Goal: Information Seeking & Learning: Check status

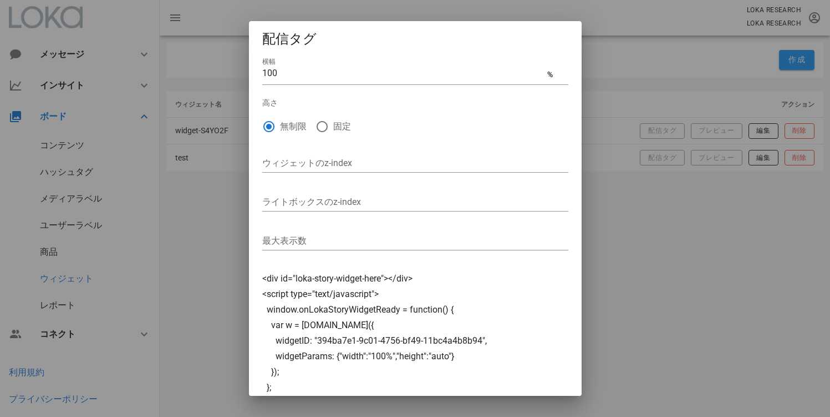
click at [188, 87] on div at bounding box center [415, 208] width 830 height 417
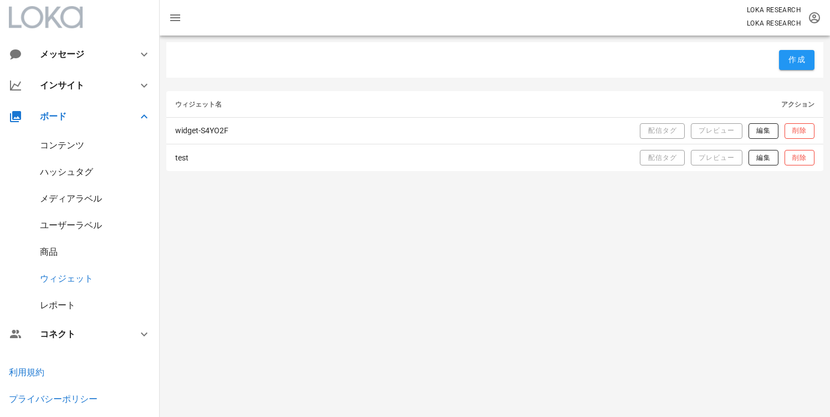
click at [191, 62] on div "作成" at bounding box center [494, 59] width 657 height 35
click at [53, 301] on div "レポート" at bounding box center [57, 304] width 35 height 11
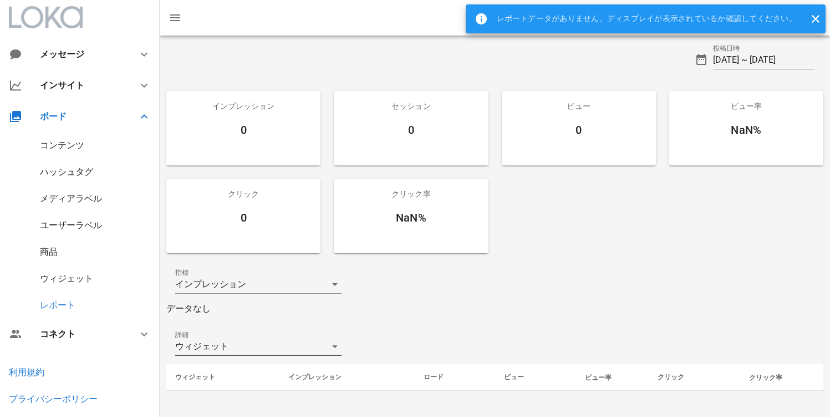
click at [303, 337] on div "ウィジェット" at bounding box center [250, 346] width 151 height 18
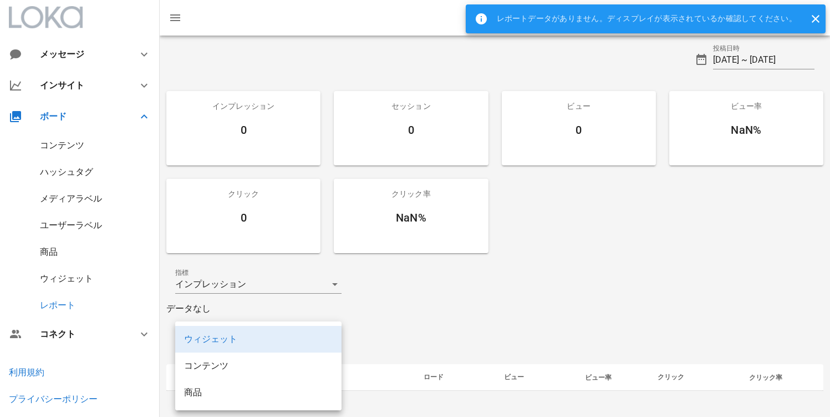
click at [424, 324] on div "投稿日時 [DATE] ~ [DATE] インプレッション 0 セッション 0 ビュー 0 ビュー率 NaN% クリック 0 クリック率 NaN% 指標 イン…" at bounding box center [495, 216] width 671 height 362
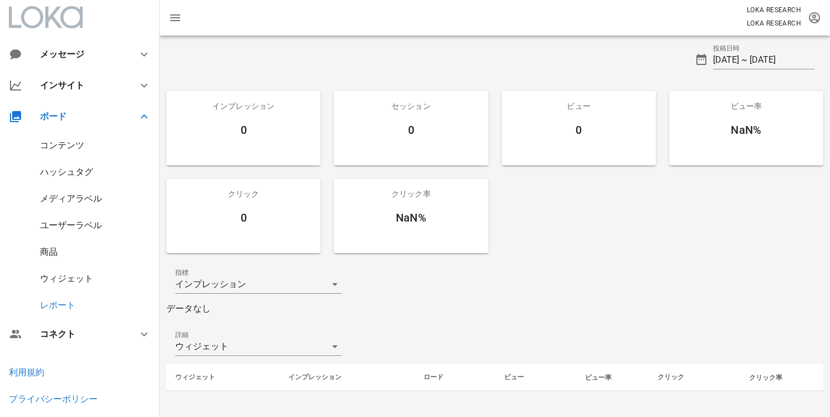
click at [401, 218] on div "NaN%" at bounding box center [411, 218] width 154 height 18
click at [508, 224] on div "インプレッション 0 セッション 0 ビュー 0 ビュー率 NaN% クリック 0 クリック率 NaN%" at bounding box center [495, 171] width 671 height 175
click at [435, 296] on div "指標 インプレッション" at bounding box center [494, 283] width 657 height 35
click at [319, 347] on div "ウィジェット" at bounding box center [250, 346] width 151 height 18
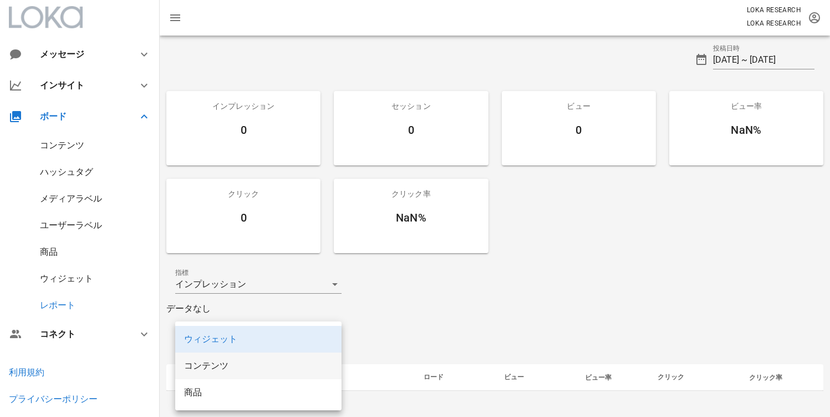
click at [279, 367] on div "コンテンツ" at bounding box center [258, 365] width 149 height 11
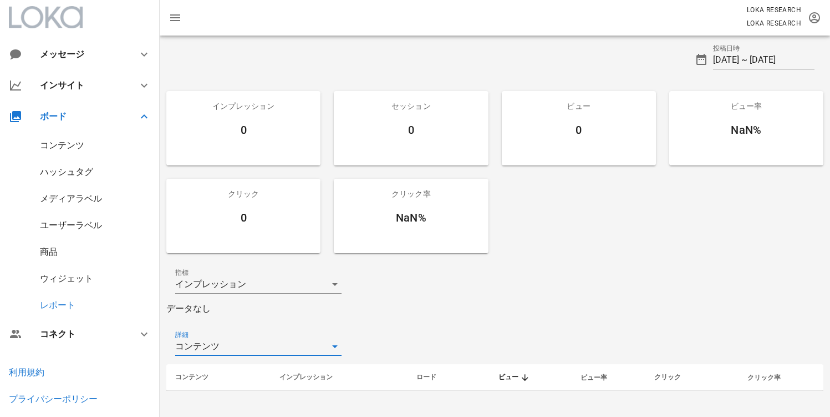
click at [296, 347] on div "コンテンツ" at bounding box center [250, 346] width 151 height 18
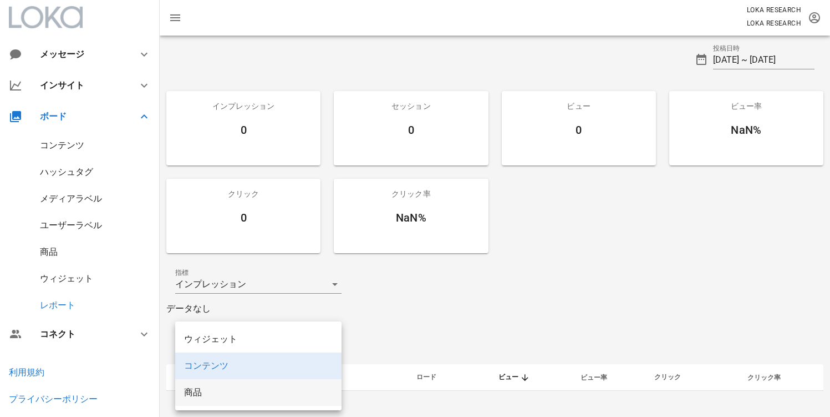
click at [273, 382] on div "商品" at bounding box center [258, 392] width 149 height 24
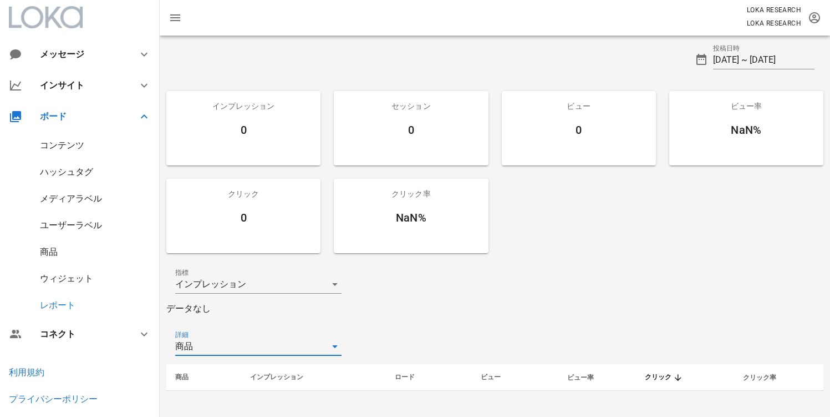
click at [283, 353] on div "商品" at bounding box center [250, 346] width 151 height 18
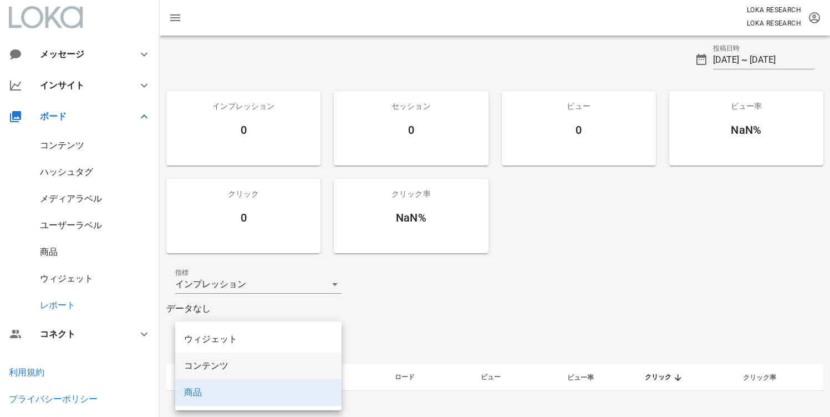
click at [272, 369] on div "コンテンツ" at bounding box center [258, 365] width 149 height 11
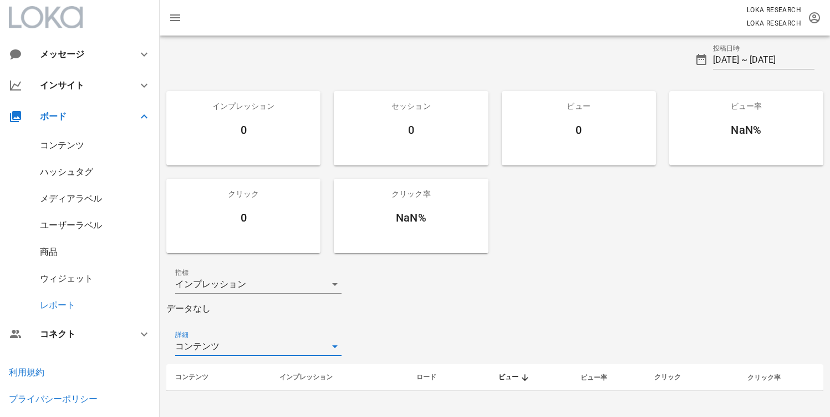
click at [510, 316] on div "投稿日時 [DATE] ~ [DATE] インプレッション 0 セッション 0 ビュー 0 ビュー率 NaN% クリック 0 クリック率 NaN% 指標 イン…" at bounding box center [495, 216] width 671 height 362
